Goal: Task Accomplishment & Management: Manage account settings

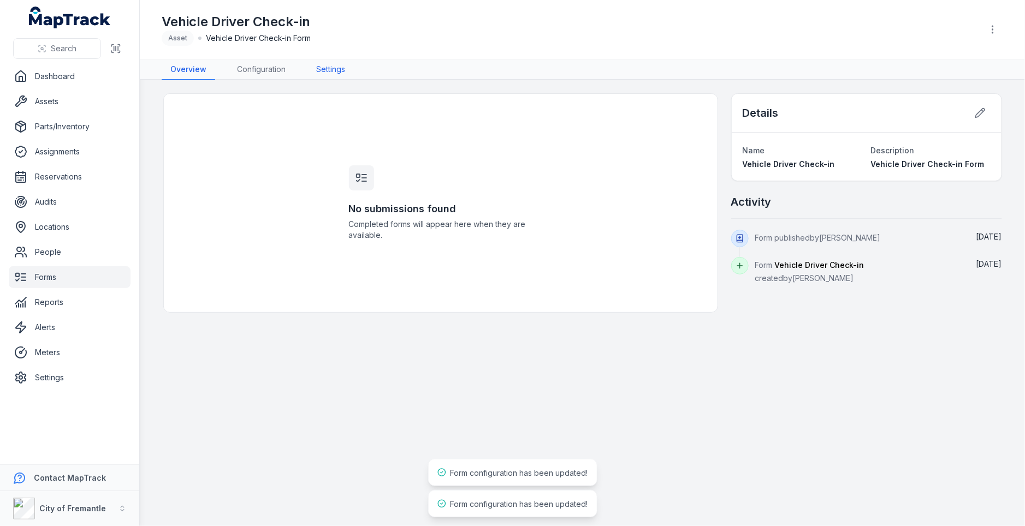
click at [325, 70] on link "Settings" at bounding box center [330, 70] width 46 height 21
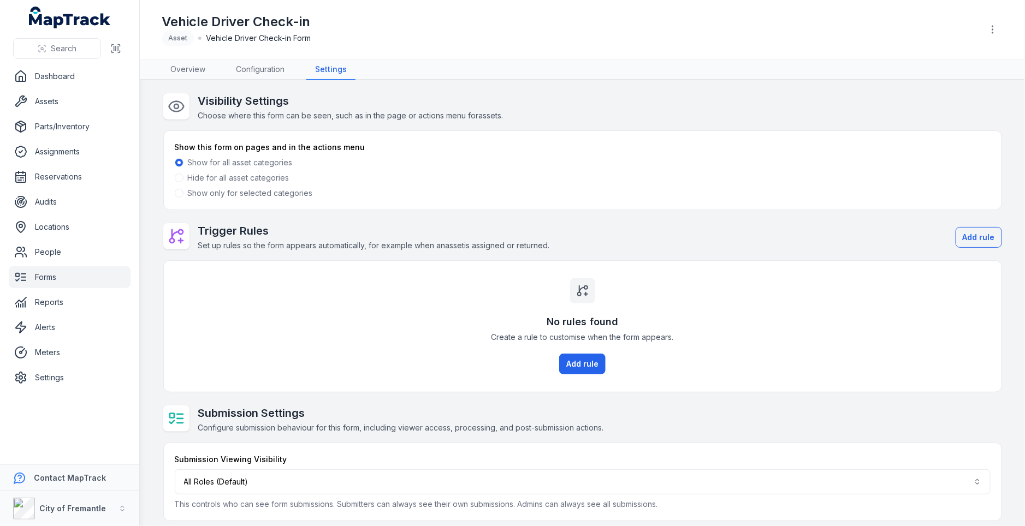
click at [287, 194] on label "Show only for selected categories" at bounding box center [250, 193] width 125 height 11
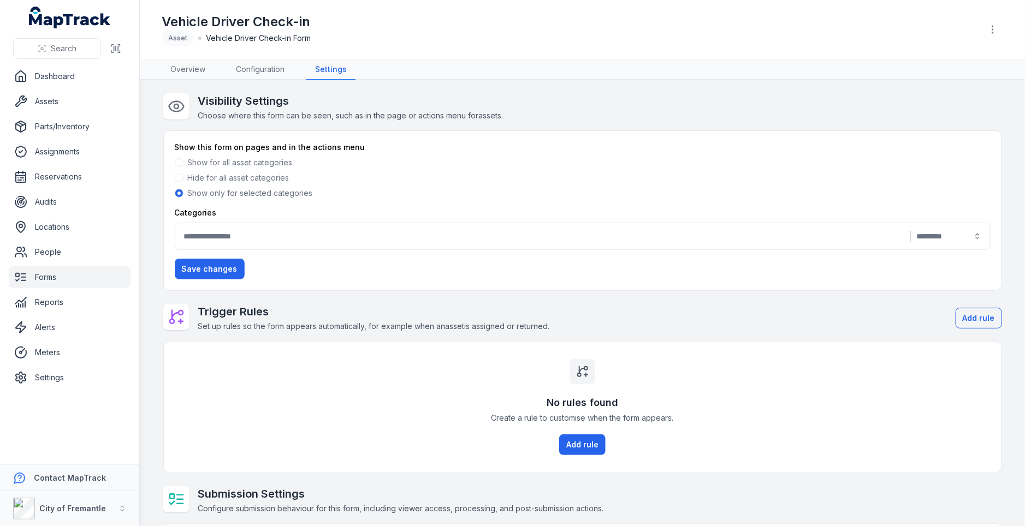
click at [482, 229] on div "|" at bounding box center [583, 236] width 816 height 27
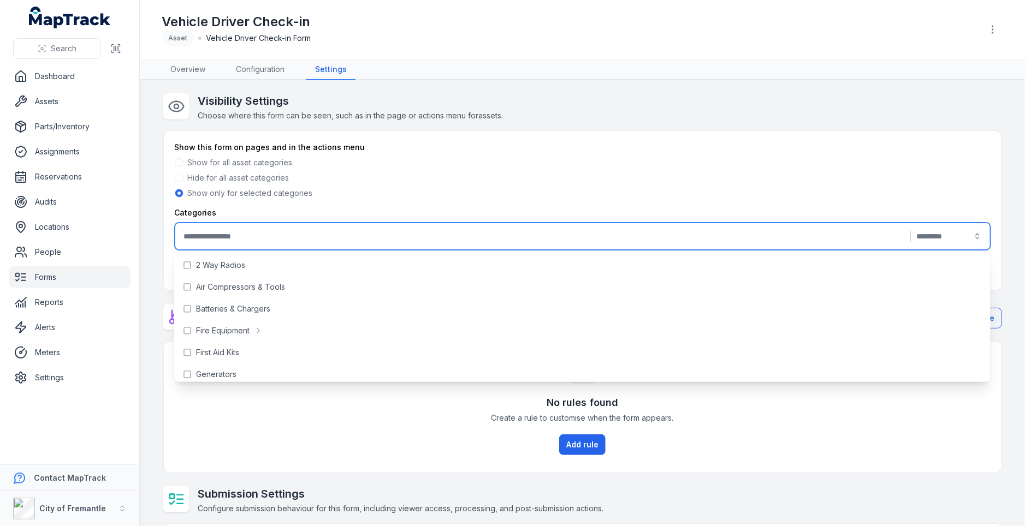
click at [559, 228] on div "|" at bounding box center [583, 236] width 816 height 27
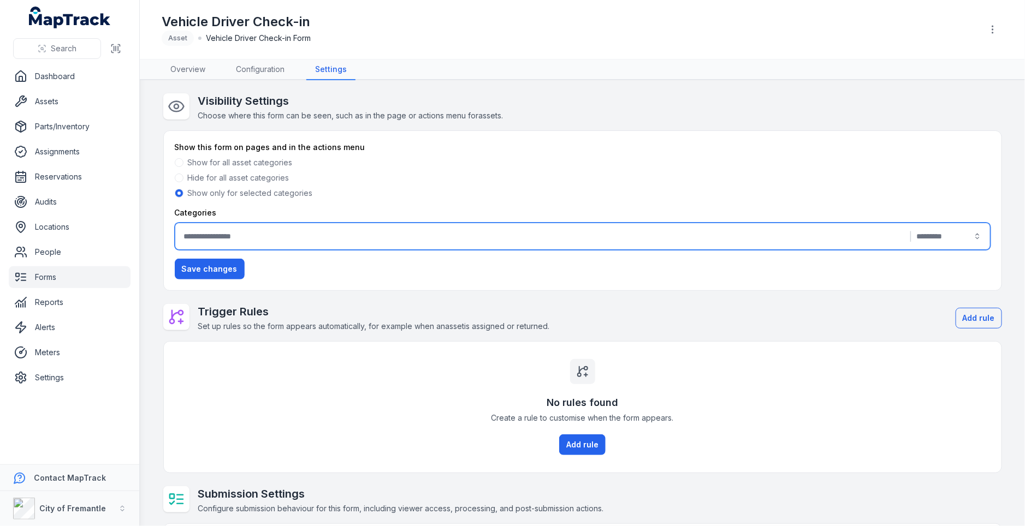
click at [559, 228] on div "|" at bounding box center [583, 236] width 816 height 27
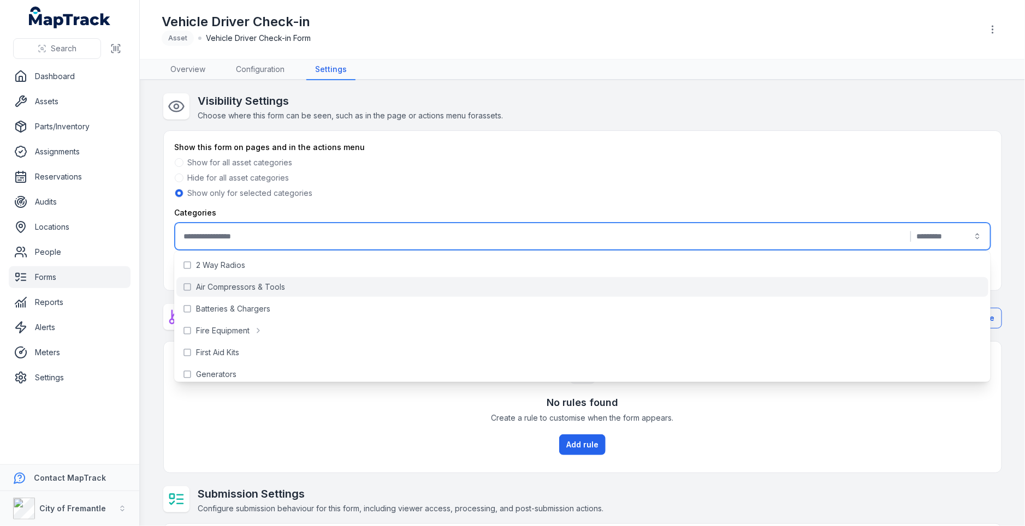
scroll to position [355, 0]
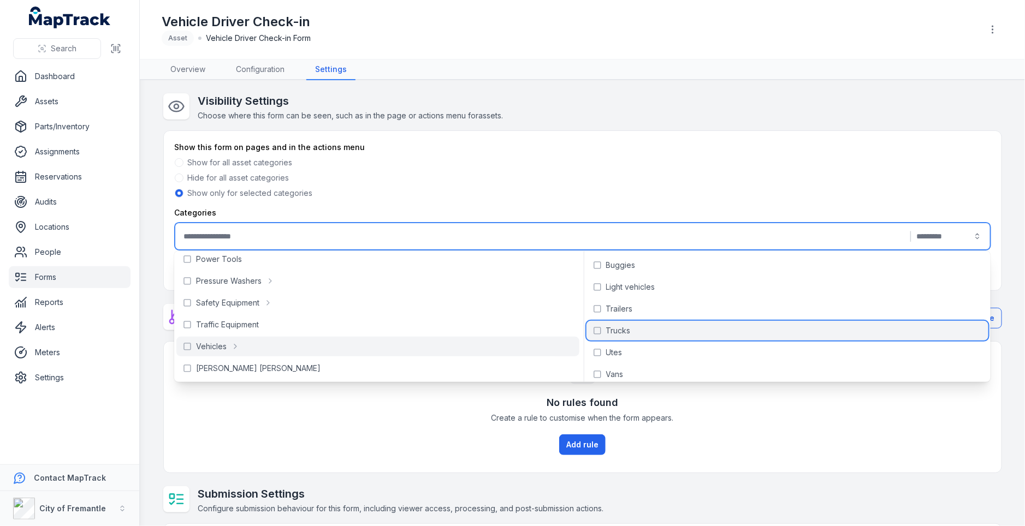
click at [655, 337] on div "Trucks" at bounding box center [787, 331] width 402 height 20
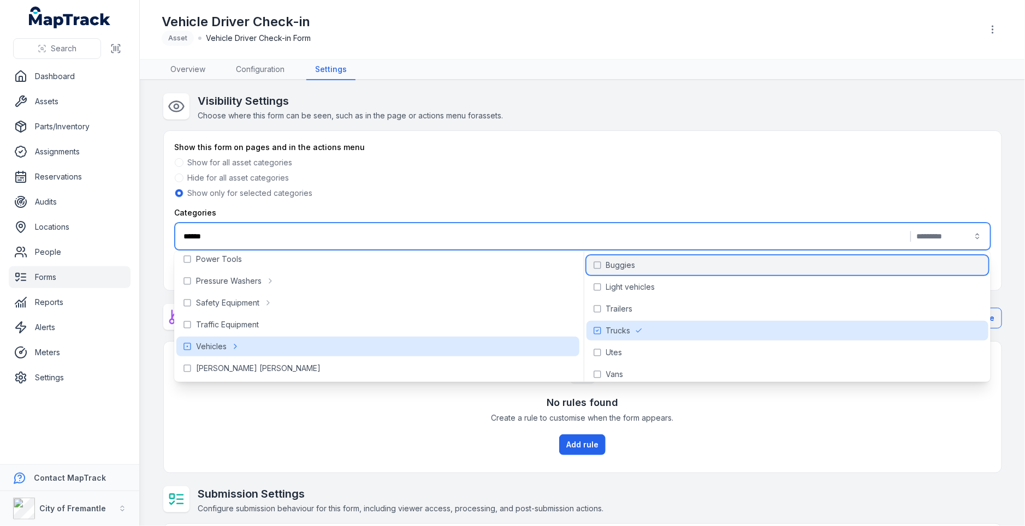
click at [666, 274] on div "Buggies" at bounding box center [787, 266] width 402 height 20
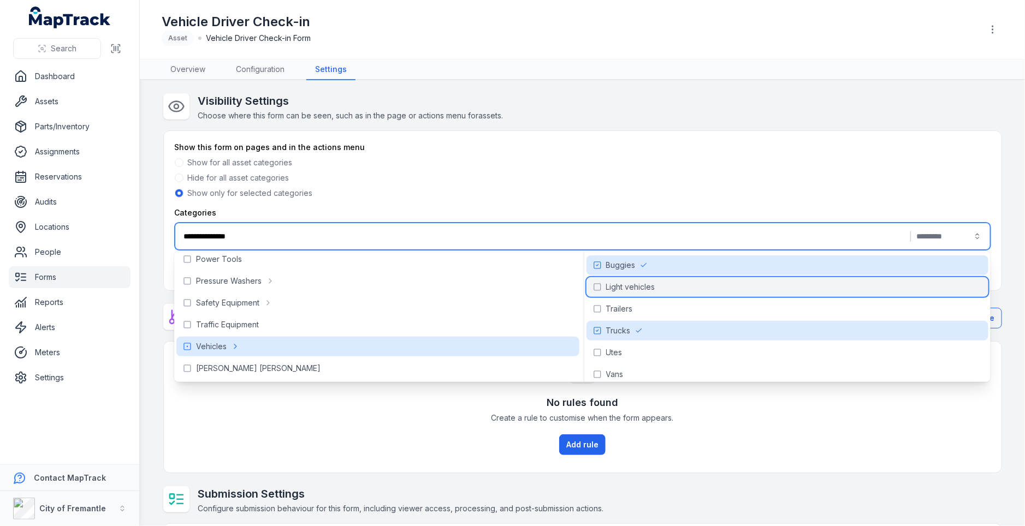
click at [659, 291] on div "Light vehicles" at bounding box center [787, 287] width 402 height 20
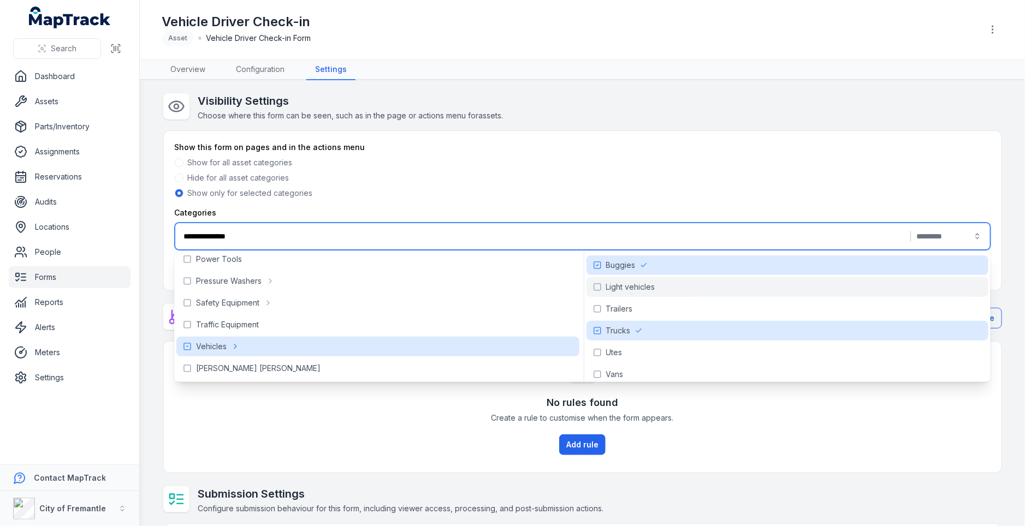
type input "**********"
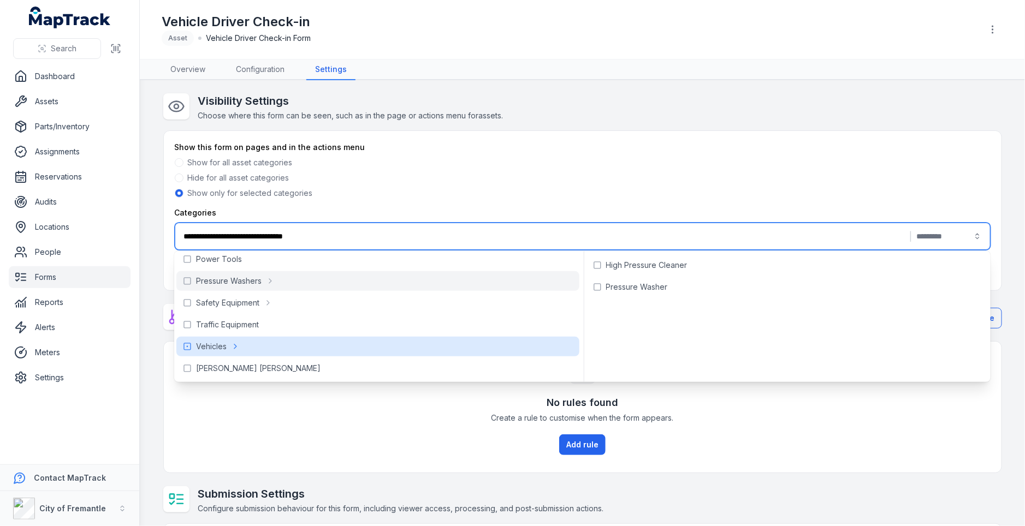
click at [694, 181] on div "Hide for all asset categories" at bounding box center [583, 178] width 816 height 11
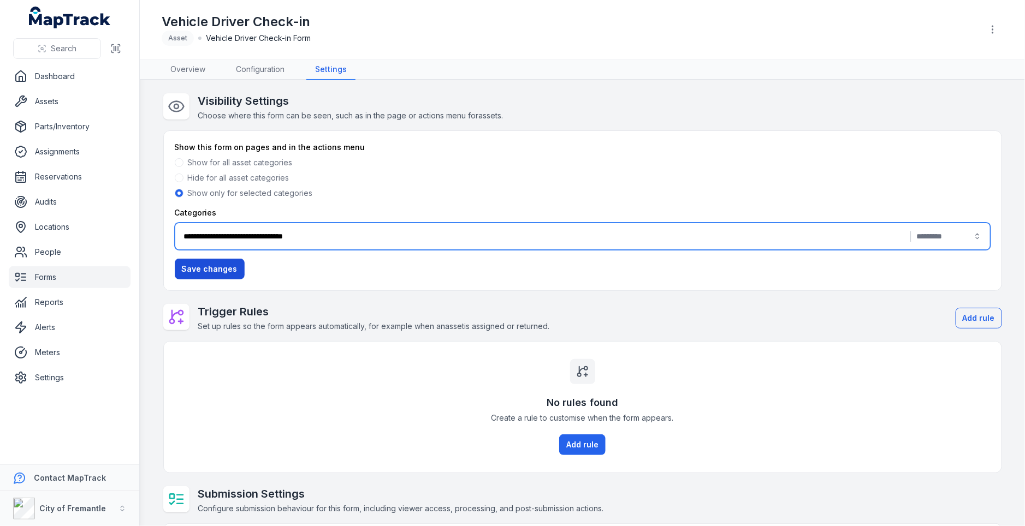
click at [207, 262] on button "Save changes" at bounding box center [210, 269] width 70 height 21
